Goal: Obtain resource: Download file/media

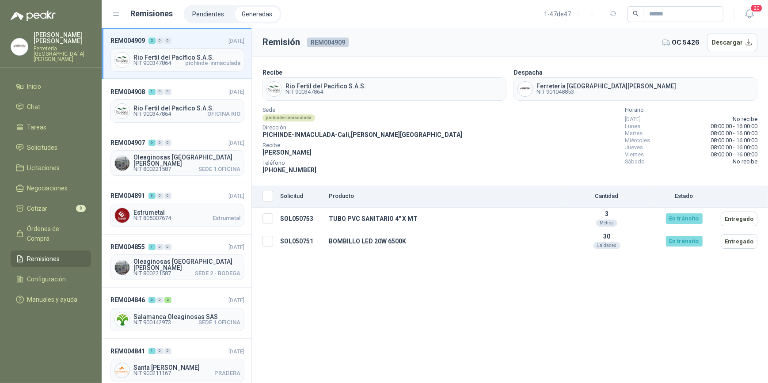
click at [251, 13] on li "Generadas" at bounding box center [257, 14] width 45 height 15
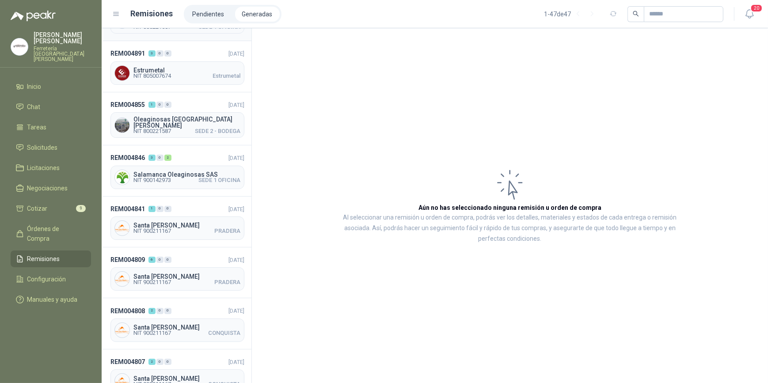
scroll to position [160, 0]
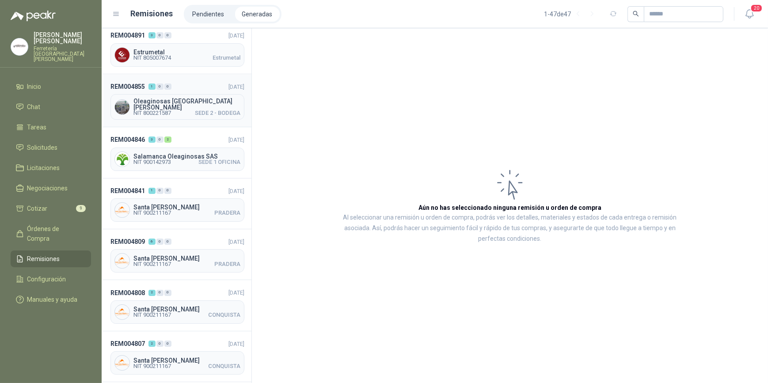
click at [169, 110] on span "NIT 800221587" at bounding box center [152, 112] width 38 height 5
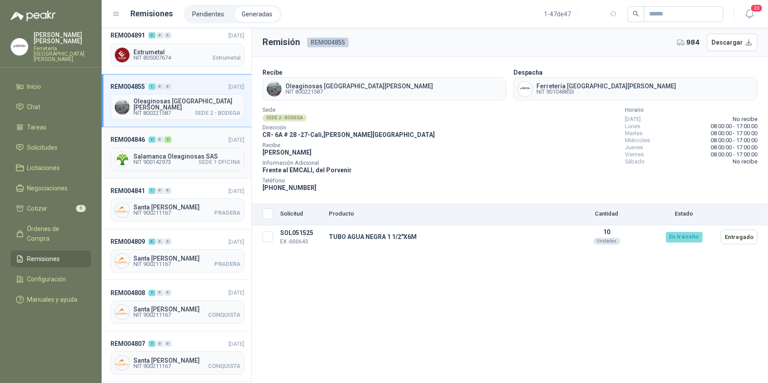
click at [175, 153] on span "Salamanca Oleaginosas SAS" at bounding box center [186, 156] width 107 height 6
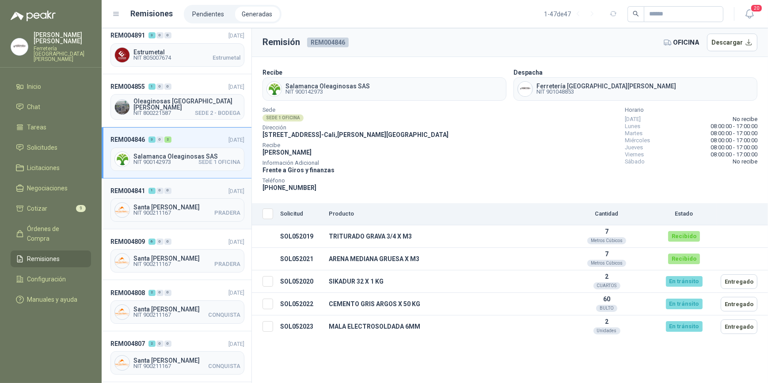
click at [180, 204] on span "Santa [PERSON_NAME]" at bounding box center [186, 207] width 107 height 6
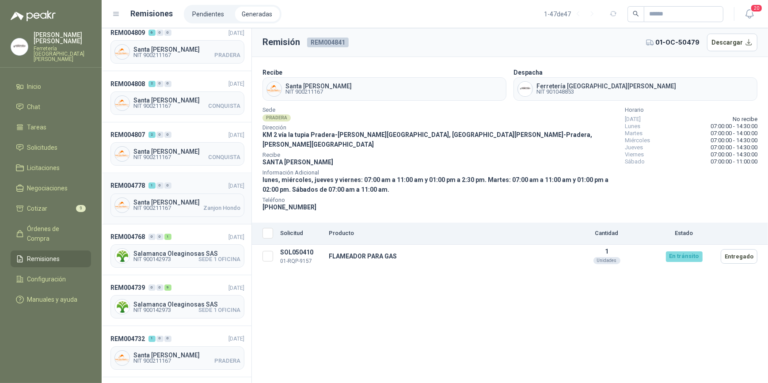
scroll to position [442, 0]
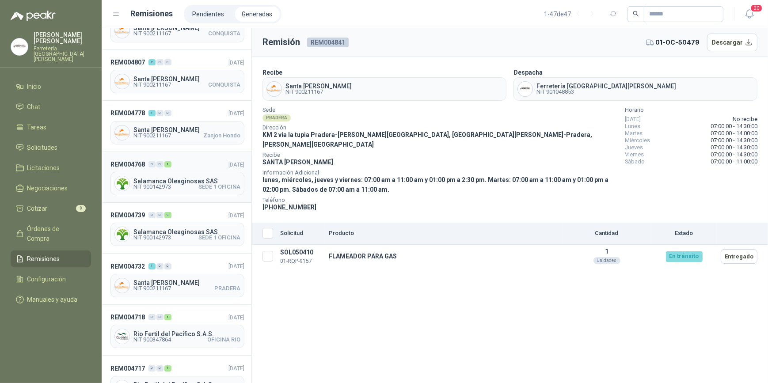
click at [163, 178] on span "Salamanca Oleaginosas SAS" at bounding box center [186, 181] width 107 height 6
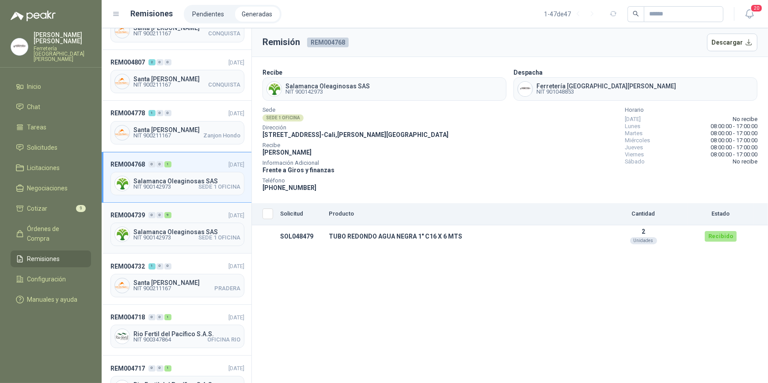
click at [176, 235] on span "NIT 900142973 SEDE 1 OFICINA" at bounding box center [186, 237] width 107 height 5
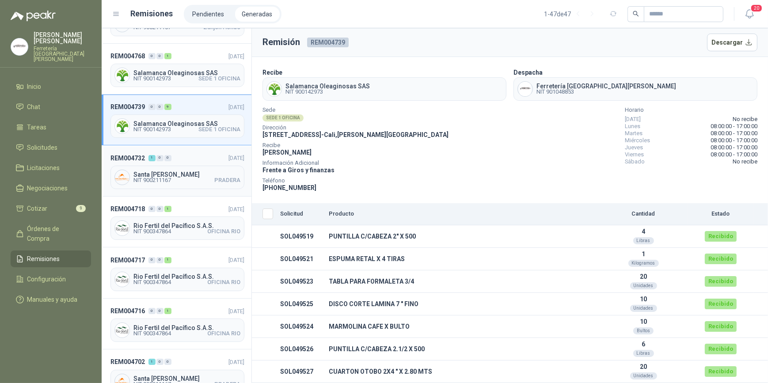
scroll to position [562, 0]
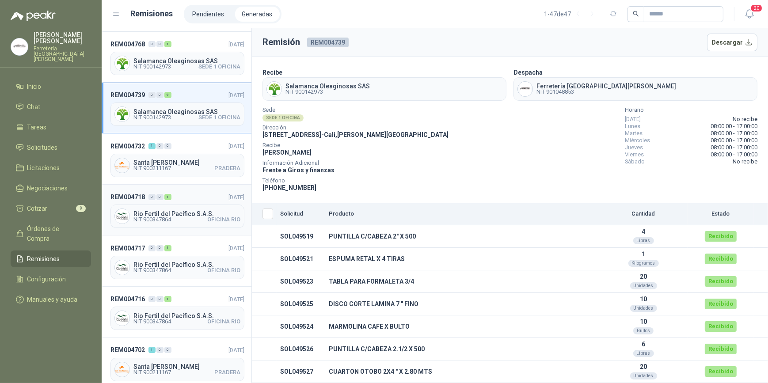
click at [171, 211] on span "Rio Fertil del Pacífico S.A.S." at bounding box center [186, 214] width 107 height 6
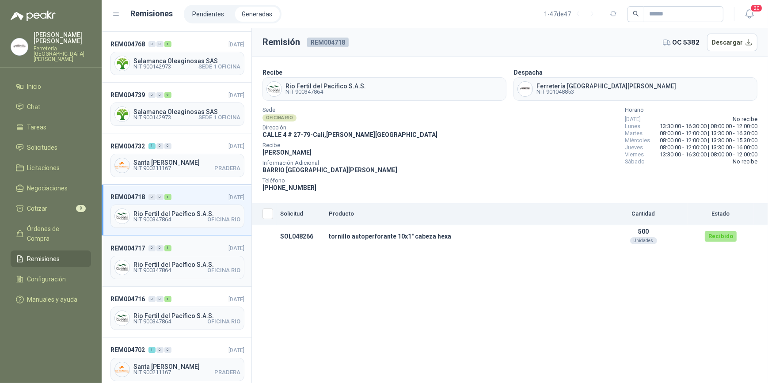
click at [181, 262] on span "Rio Fertil del Pacífico S.A.S." at bounding box center [186, 265] width 107 height 6
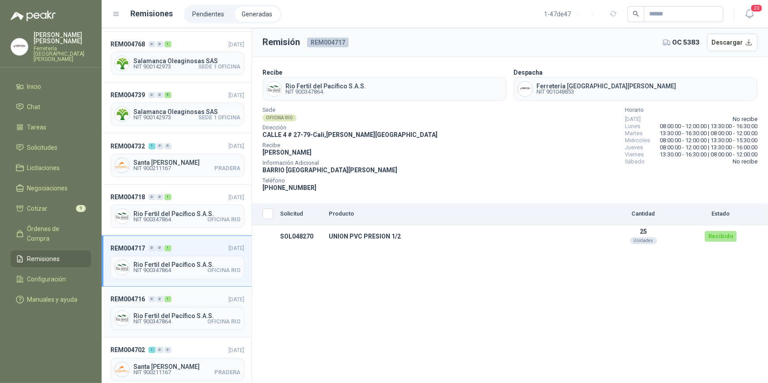
click at [169, 307] on div "Rio Fertil [PERSON_NAME] S.A.S. NIT 900347864 [GEOGRAPHIC_DATA]" at bounding box center [177, 318] width 134 height 23
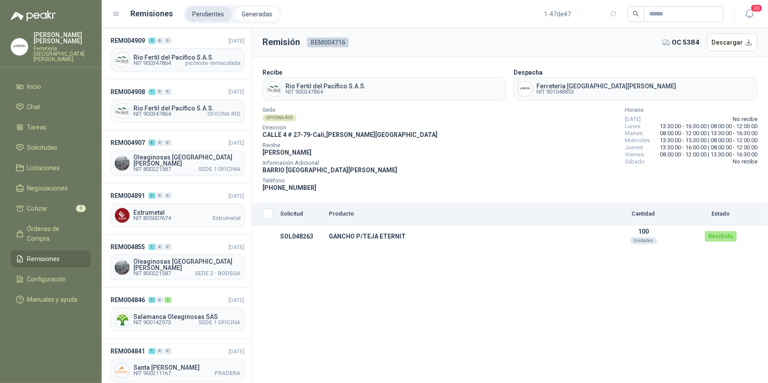
click at [201, 15] on li "Pendientes" at bounding box center [209, 14] width 46 height 15
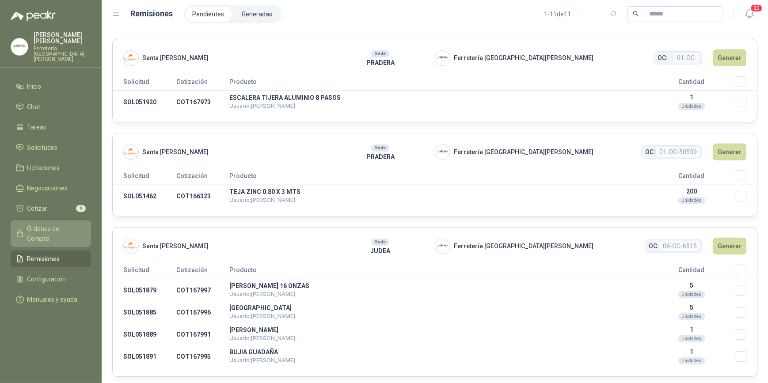
click at [64, 224] on span "Órdenes de Compra" at bounding box center [54, 233] width 55 height 19
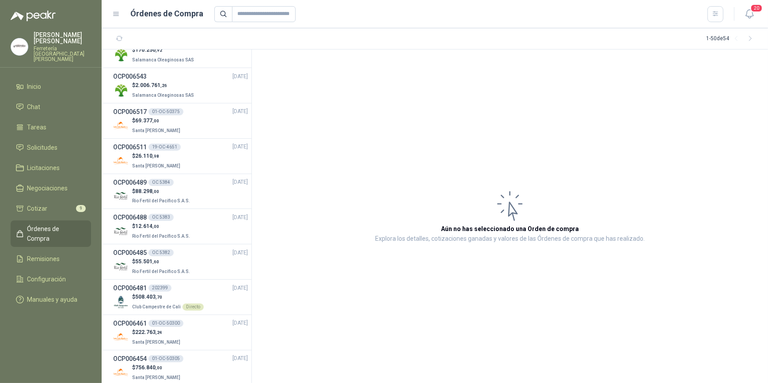
scroll to position [442, 0]
click at [198, 187] on div "$ 88.298 ,00 Rio Fertil [PERSON_NAME] S.A.S." at bounding box center [180, 195] width 135 height 18
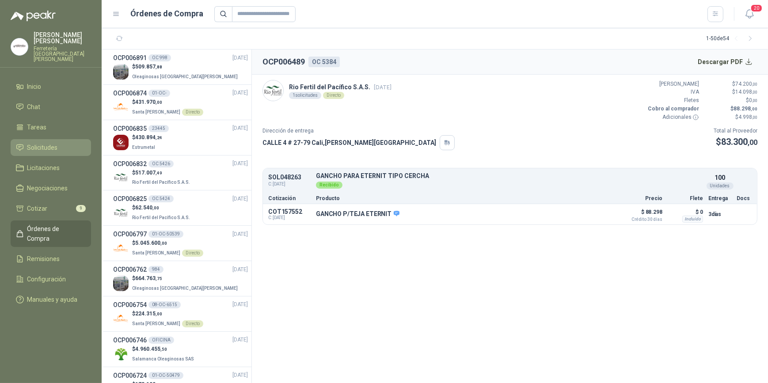
click at [56, 143] on span "Solicitudes" at bounding box center [42, 148] width 30 height 10
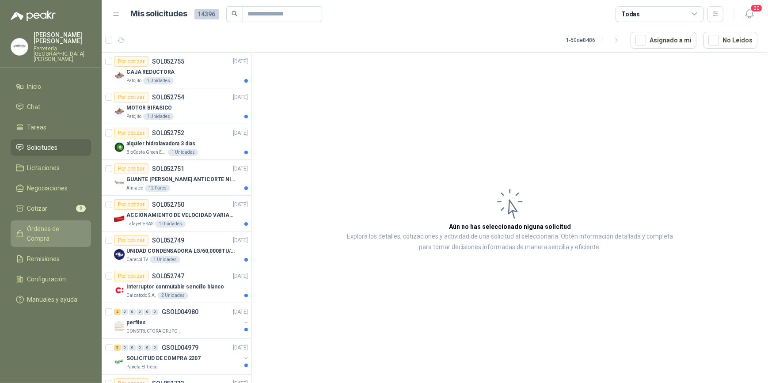
click at [54, 224] on span "Órdenes de Compra" at bounding box center [54, 233] width 55 height 19
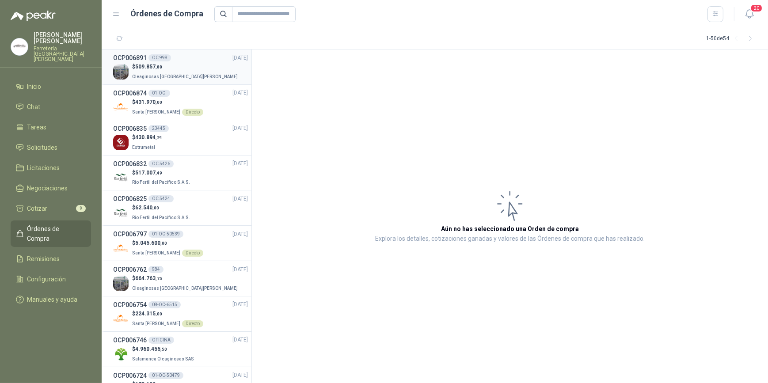
click at [190, 66] on div "$ 509.857 ,88 Oleaginosas [GEOGRAPHIC_DATA][PERSON_NAME]" at bounding box center [180, 72] width 135 height 18
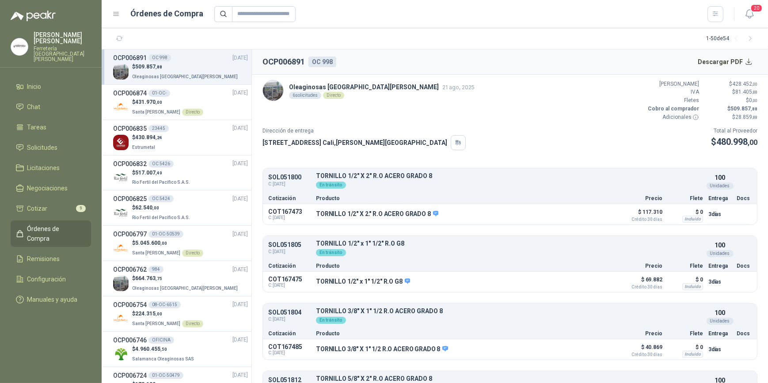
click at [464, 36] on section "1 - 50 de 54" at bounding box center [435, 38] width 666 height 21
click at [720, 62] on button "Descargar PDF" at bounding box center [725, 62] width 65 height 18
click at [589, 213] on button "Detalles" at bounding box center [592, 214] width 42 height 12
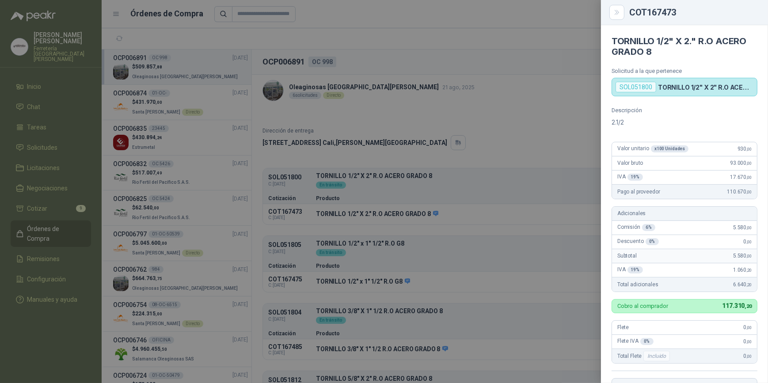
click at [509, 143] on div at bounding box center [384, 191] width 768 height 383
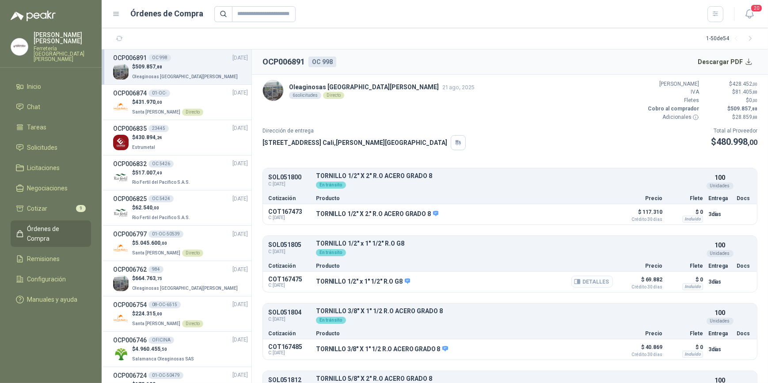
click at [590, 281] on button "Detalles" at bounding box center [592, 282] width 42 height 12
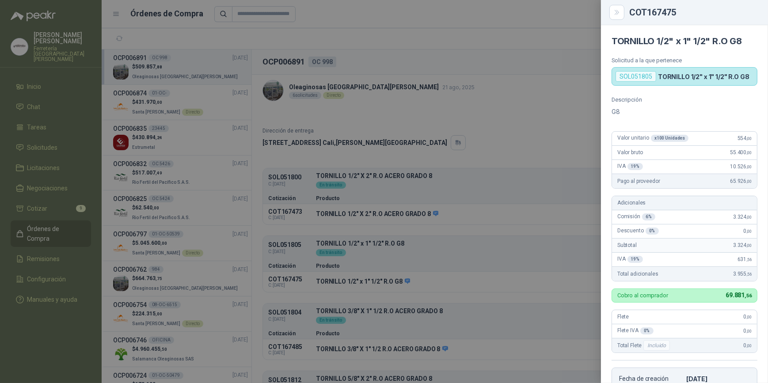
scroll to position [0, 0]
click at [510, 144] on div at bounding box center [384, 191] width 768 height 383
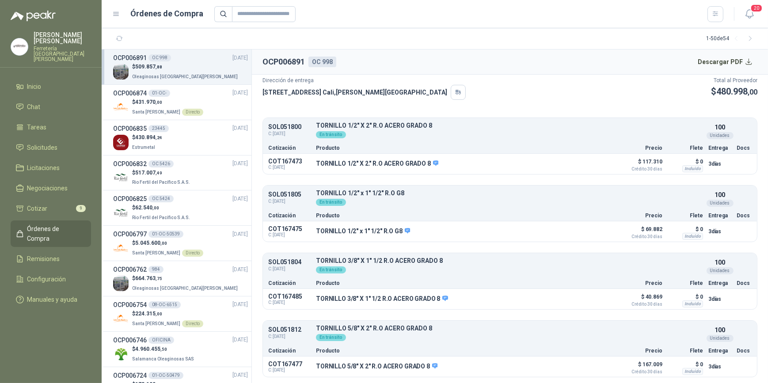
scroll to position [120, 0]
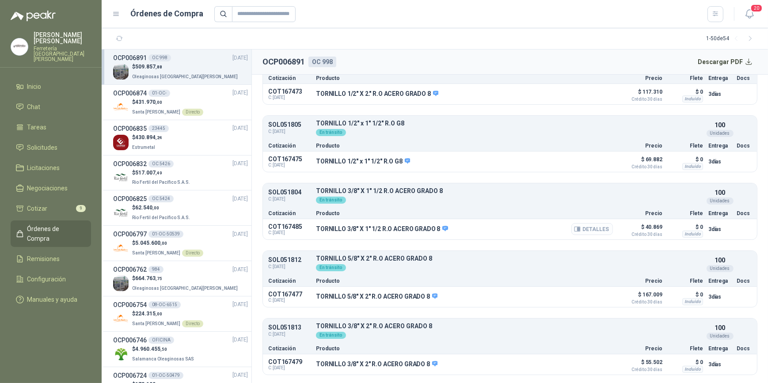
click at [587, 225] on button "Detalles" at bounding box center [592, 229] width 42 height 12
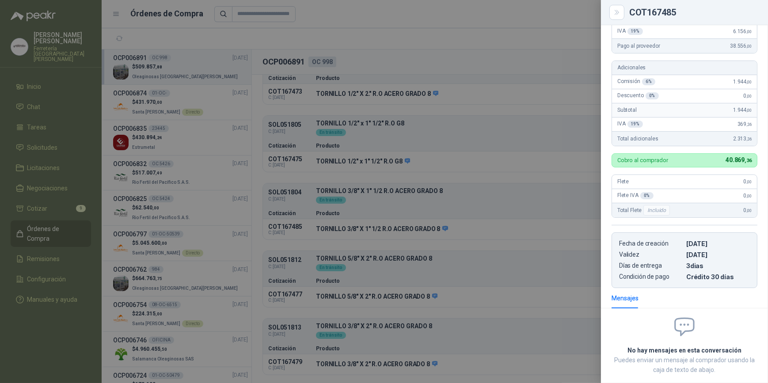
scroll to position [0, 0]
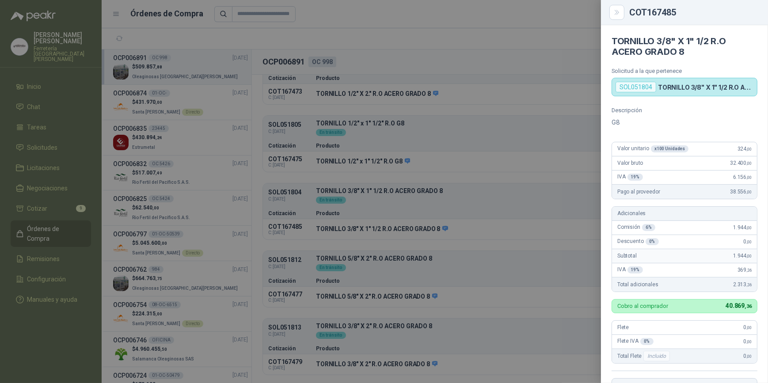
click at [473, 266] on div at bounding box center [384, 191] width 768 height 383
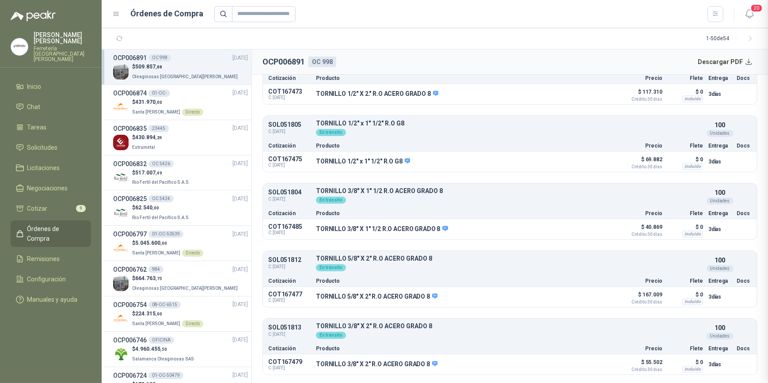
scroll to position [199, 0]
click at [591, 294] on button "Detalles" at bounding box center [592, 297] width 42 height 12
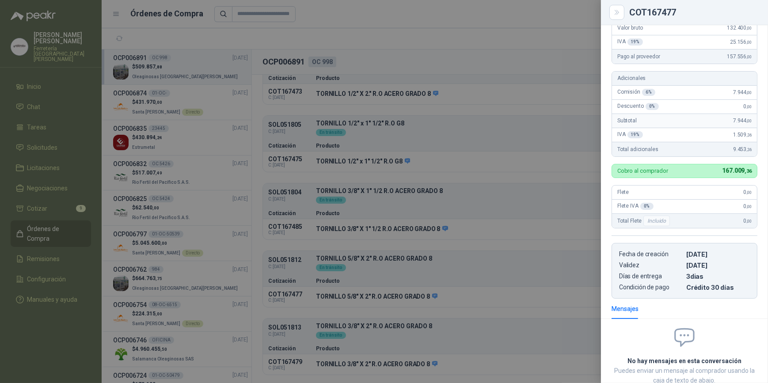
scroll to position [38, 0]
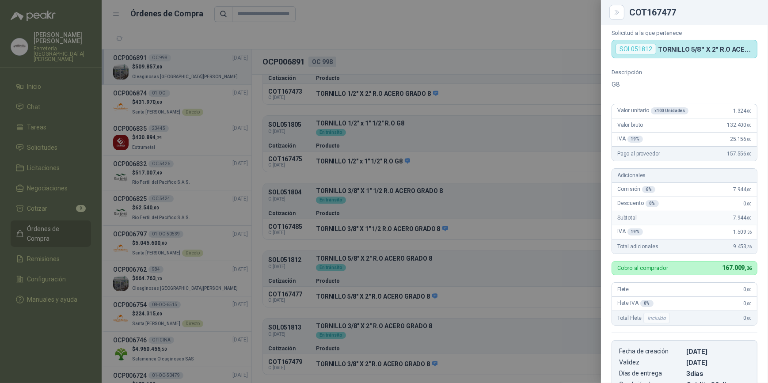
click at [515, 362] on div at bounding box center [384, 191] width 768 height 383
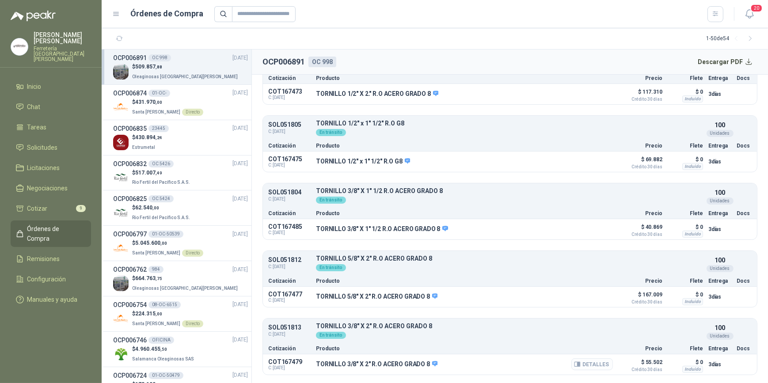
click at [592, 362] on button "Detalles" at bounding box center [592, 364] width 42 height 12
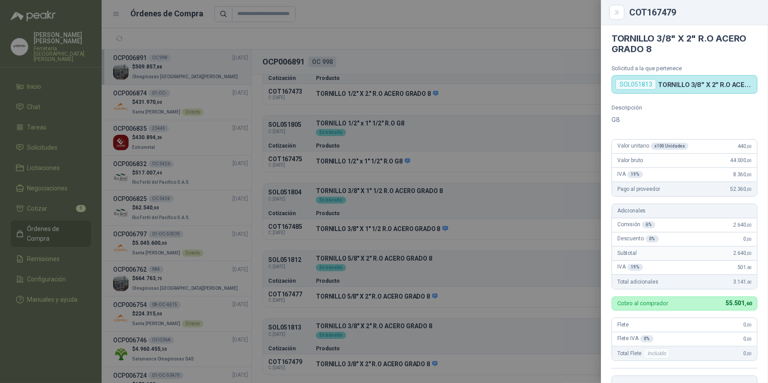
scroll to position [0, 0]
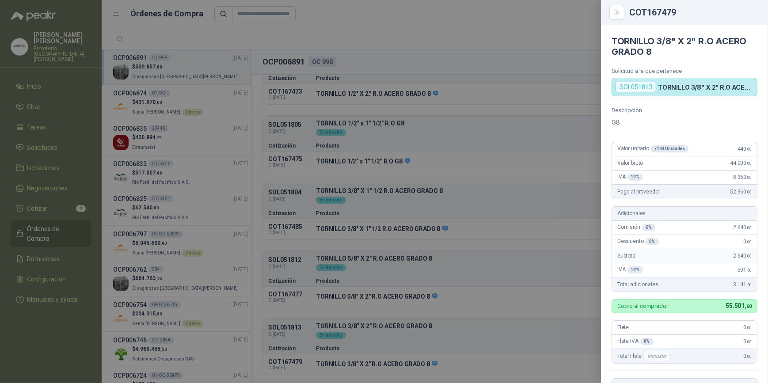
click at [490, 309] on div at bounding box center [384, 191] width 768 height 383
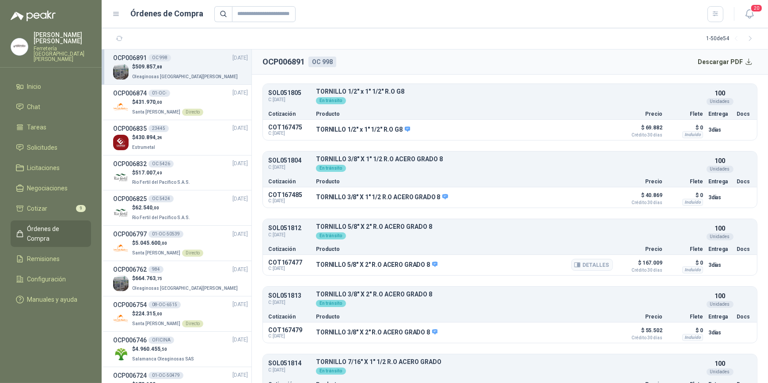
scroll to position [183, 0]
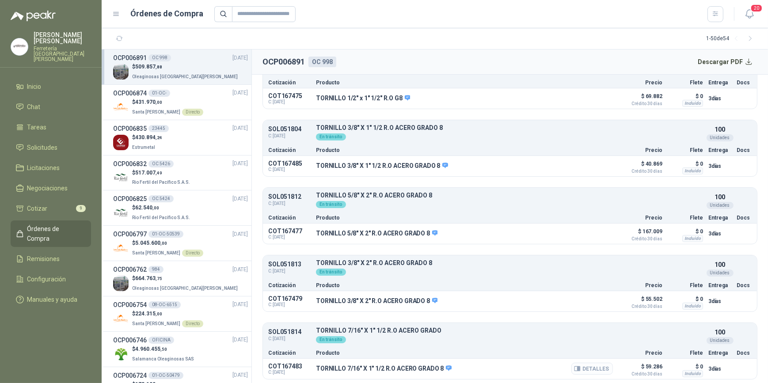
click at [582, 368] on button "Detalles" at bounding box center [592, 369] width 42 height 12
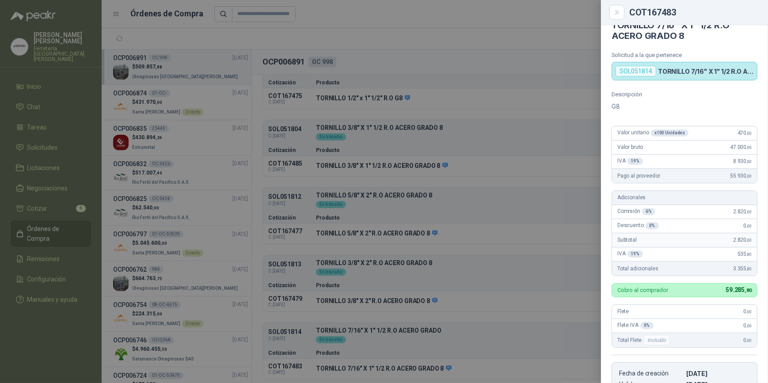
scroll to position [0, 0]
